Goal: Navigation & Orientation: Find specific page/section

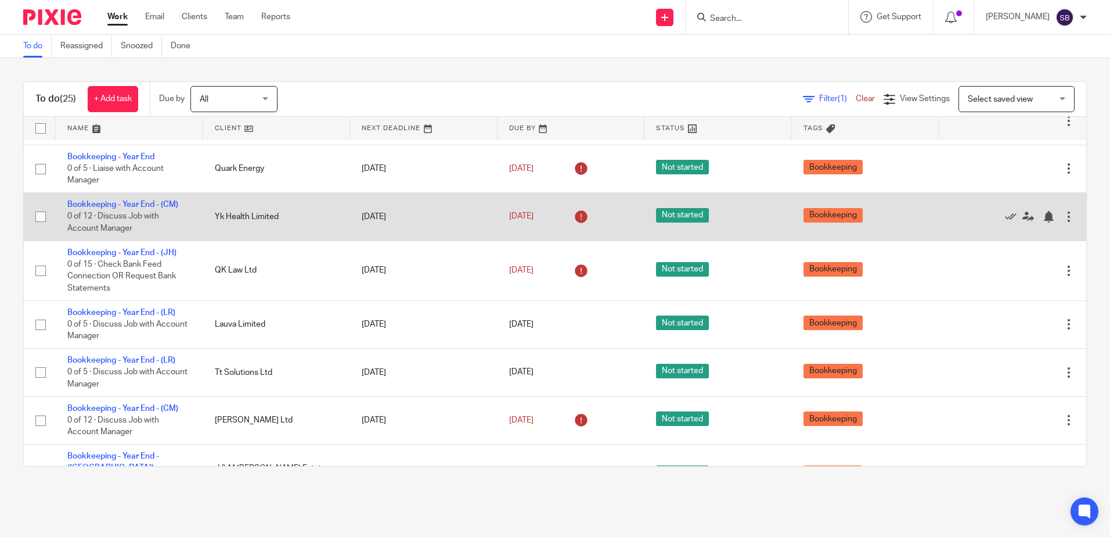
scroll to position [876, 0]
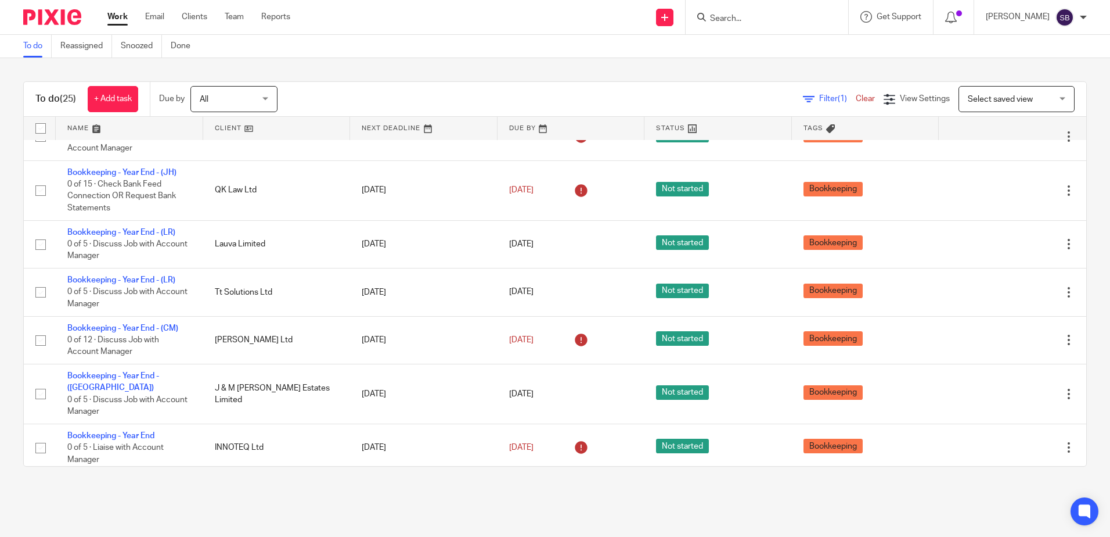
click at [805, 16] on input "Search" at bounding box center [761, 19] width 105 height 10
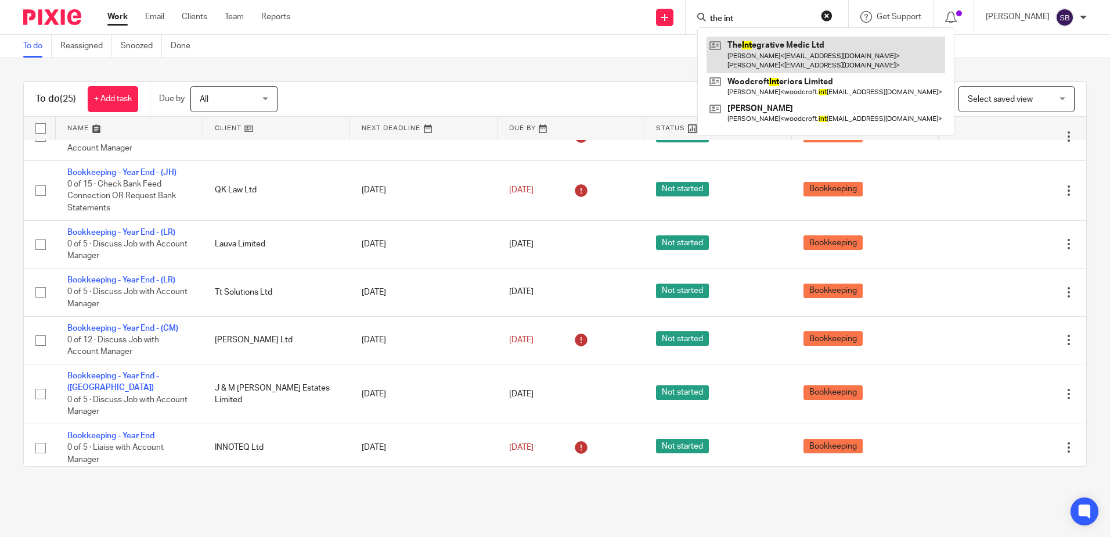
type input "the int"
click at [815, 56] on link at bounding box center [826, 55] width 239 height 36
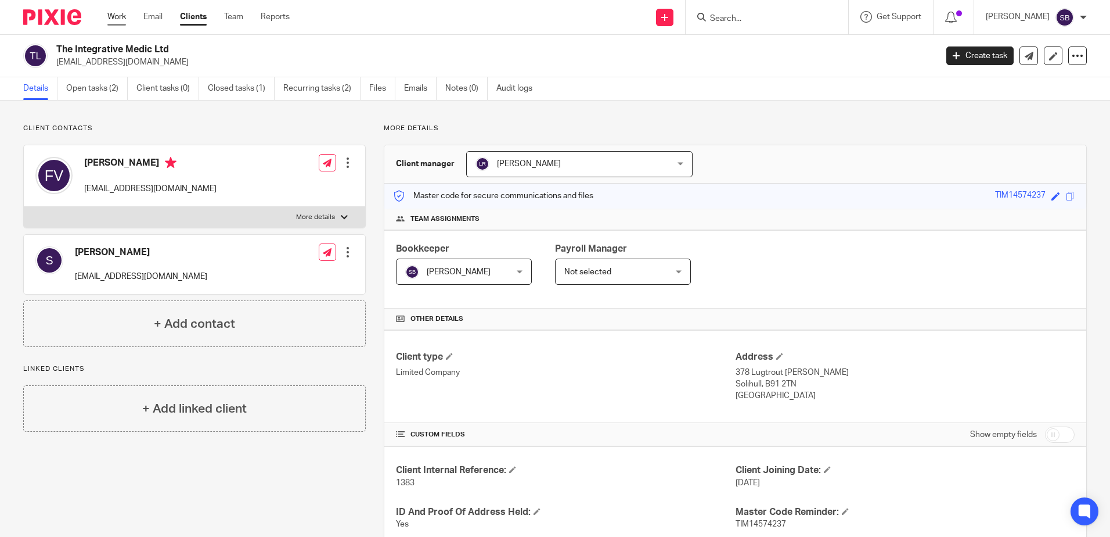
click at [114, 16] on link "Work" at bounding box center [116, 17] width 19 height 12
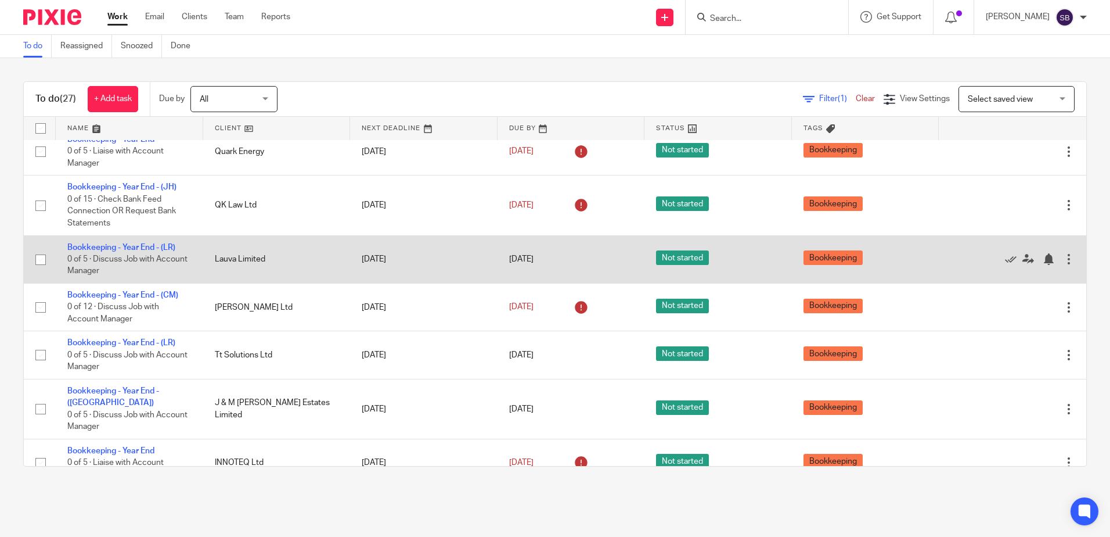
scroll to position [972, 0]
